Goal: Task Accomplishment & Management: Use online tool/utility

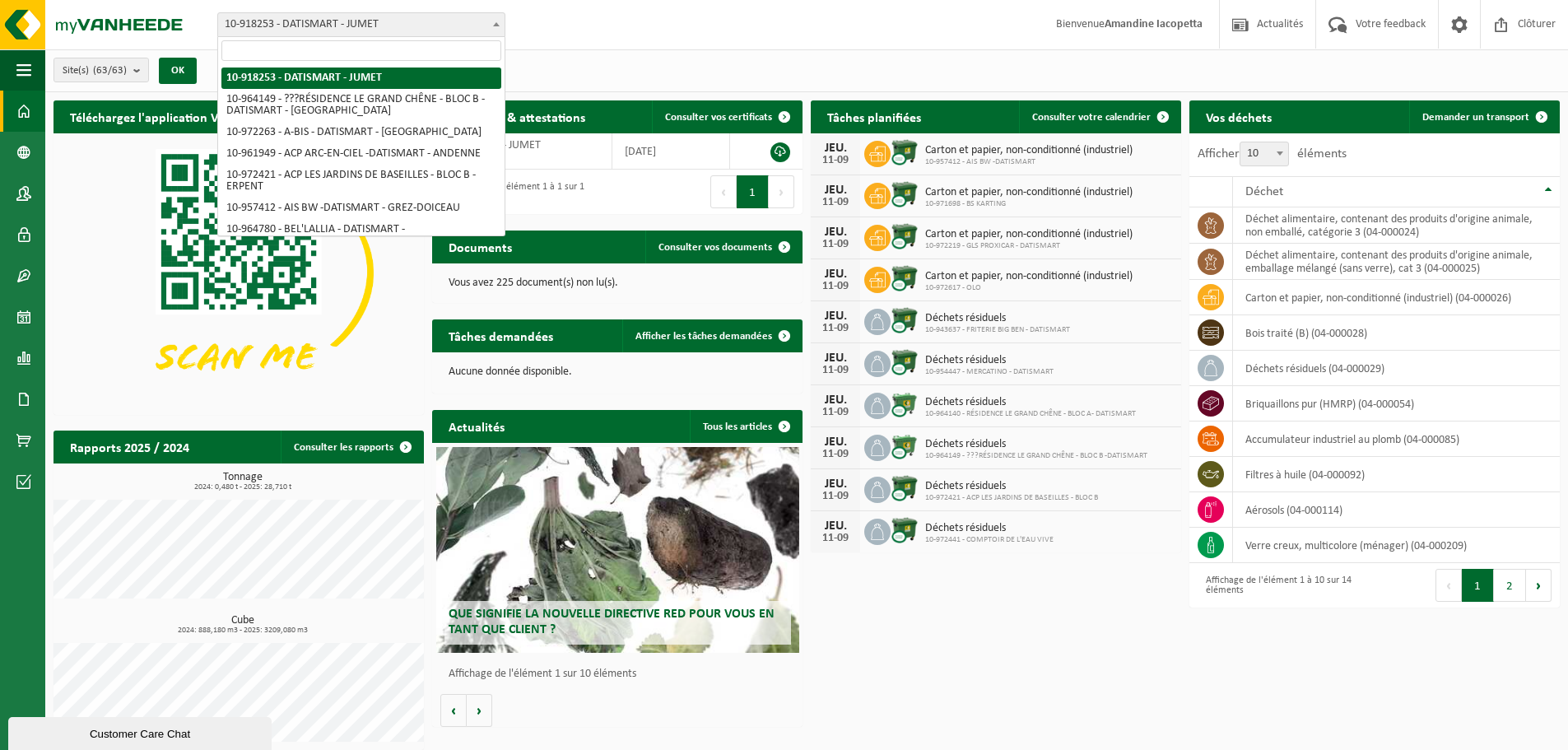
click at [368, 33] on span "10-918253 - DATISMART - JUMET" at bounding box center [361, 25] width 286 height 23
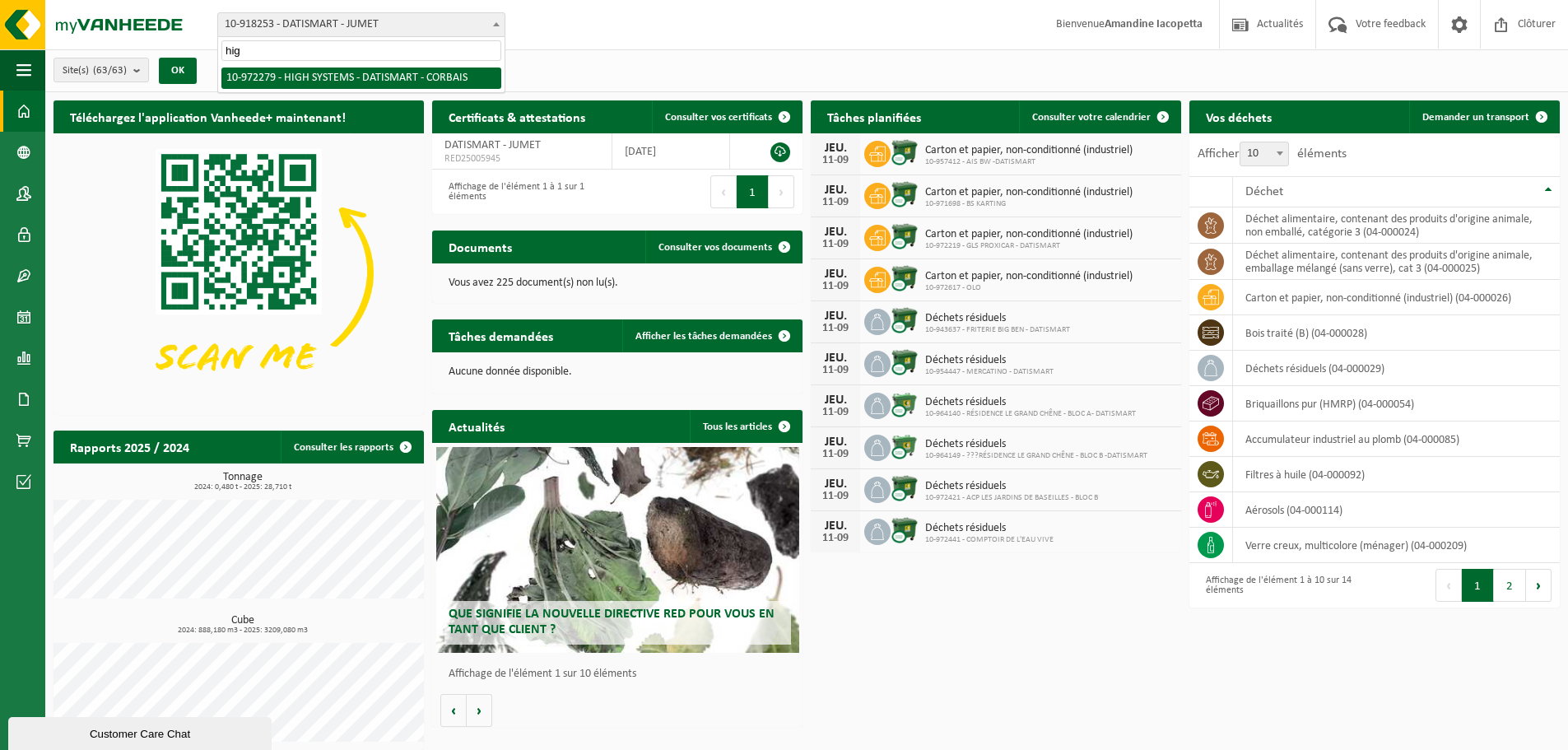
type input "high"
select select "156297"
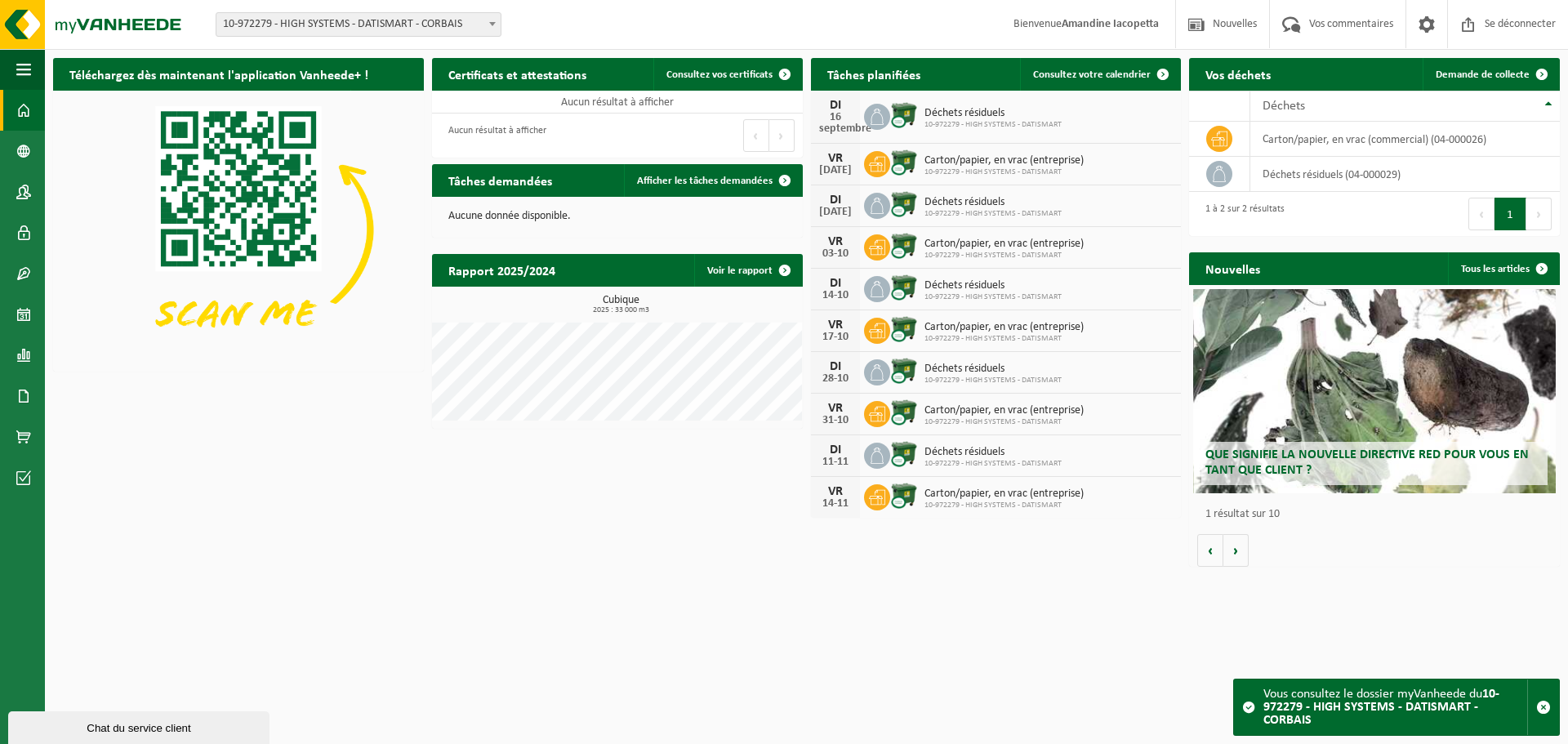
click at [1034, 615] on html "Bifurquer: 10-918253 - DATISMART - JUMET 10-964149 - ???RÉSIDENCE LE GRAND CHÊN…" at bounding box center [784, 372] width 1568 height 744
click at [1284, 722] on font "10-972279 - HIGH SYSTEMS - DATISMART - CORBAIS" at bounding box center [1382, 707] width 236 height 40
click at [1380, 641] on html "Bifurquer: 10-918253 - DATISMART - JUMET 10-964149 - ???RÉSIDENCE LE GRAND CHÊN…" at bounding box center [784, 372] width 1568 height 744
